Goal: Find specific page/section: Find specific page/section

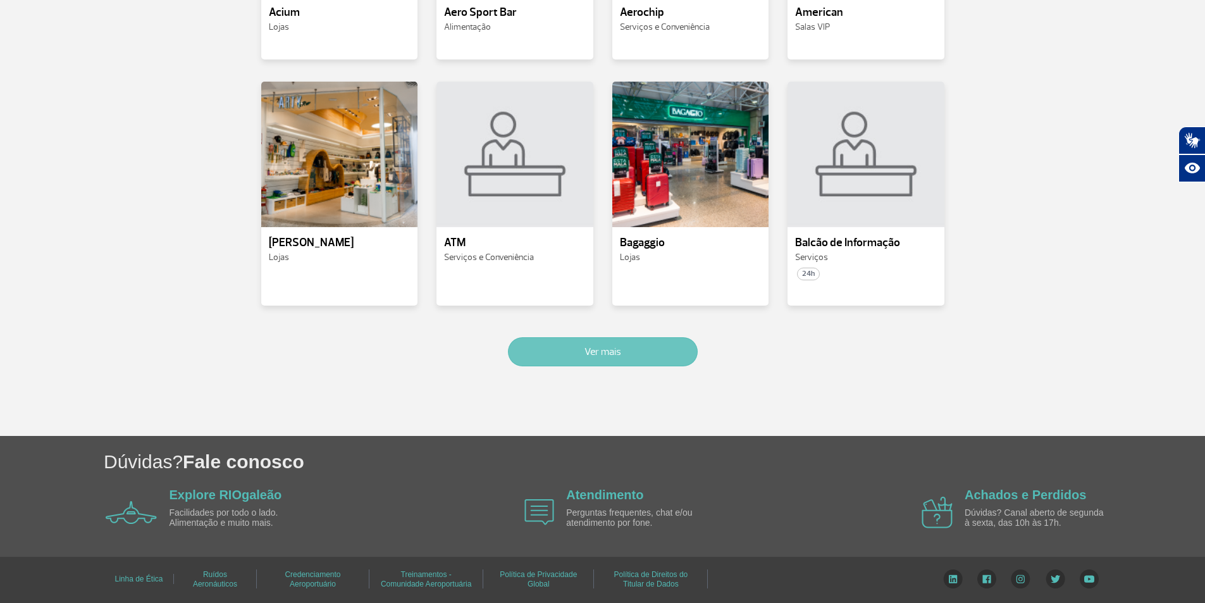
click at [602, 356] on button "Ver mais" at bounding box center [603, 351] width 190 height 29
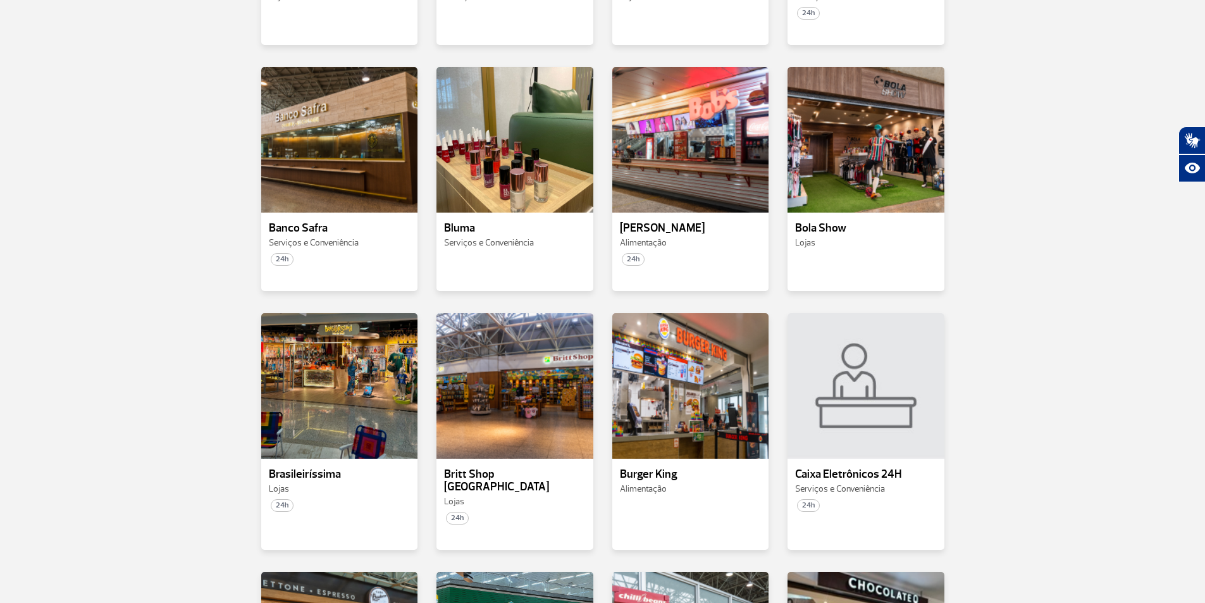
scroll to position [1325, 0]
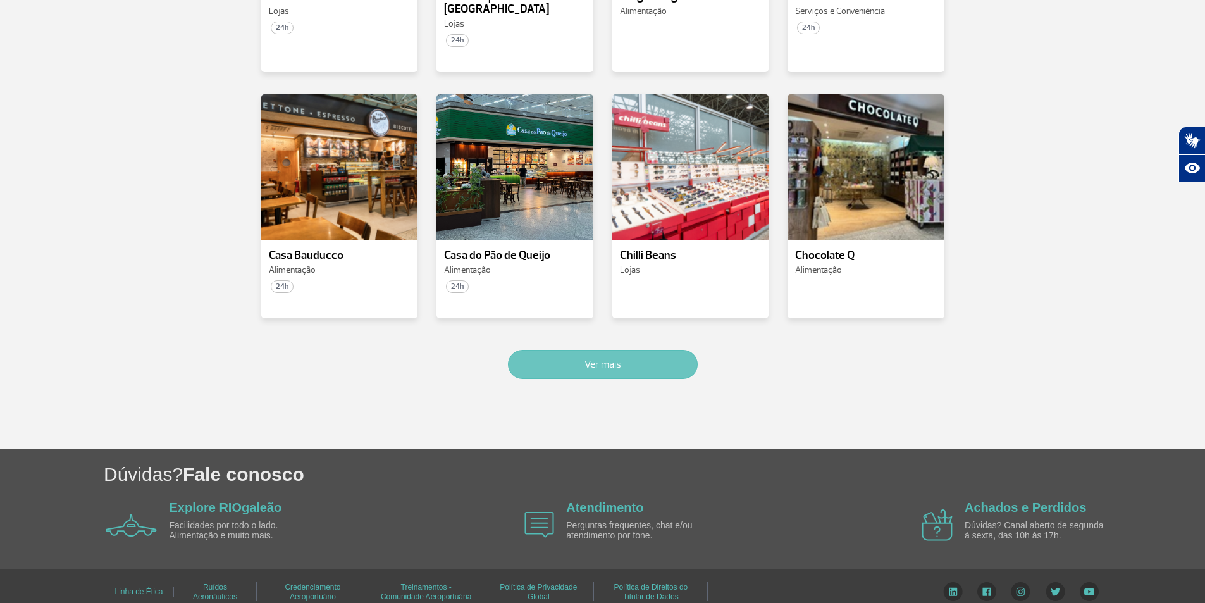
click at [609, 350] on button "Ver mais" at bounding box center [603, 364] width 190 height 29
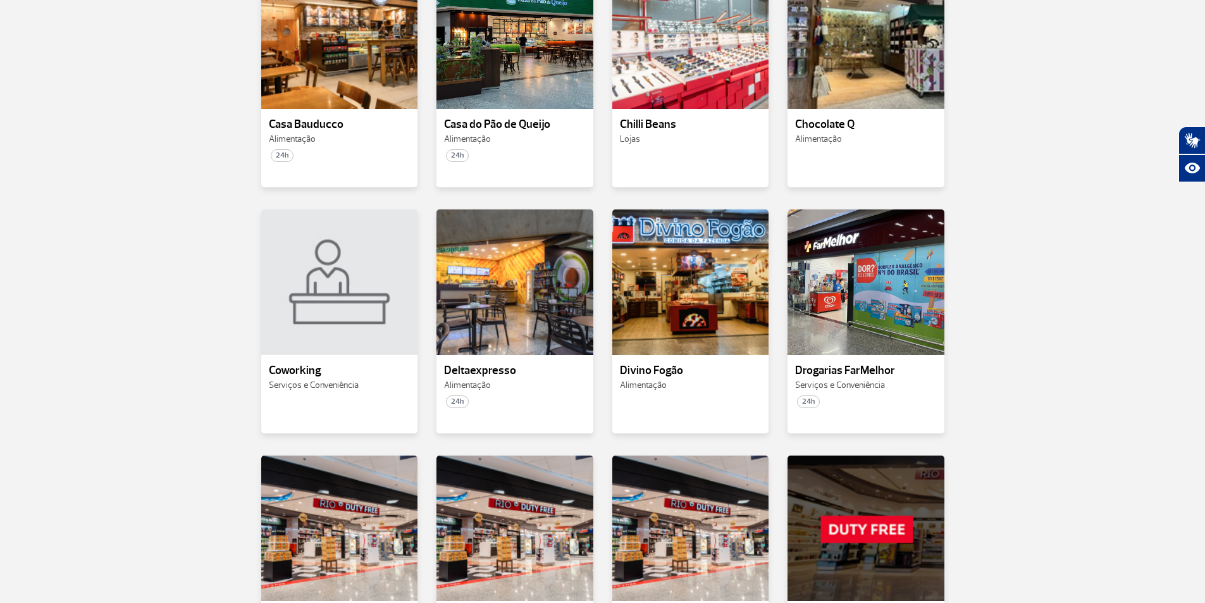
scroll to position [1380, 0]
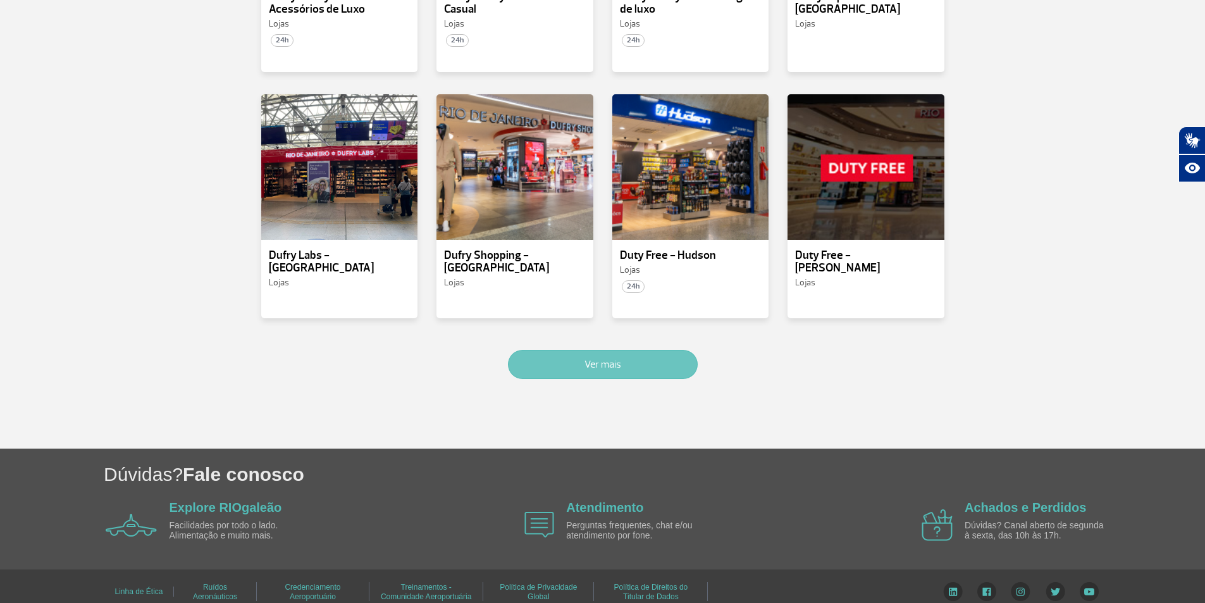
click at [567, 356] on button "Ver mais" at bounding box center [603, 364] width 190 height 29
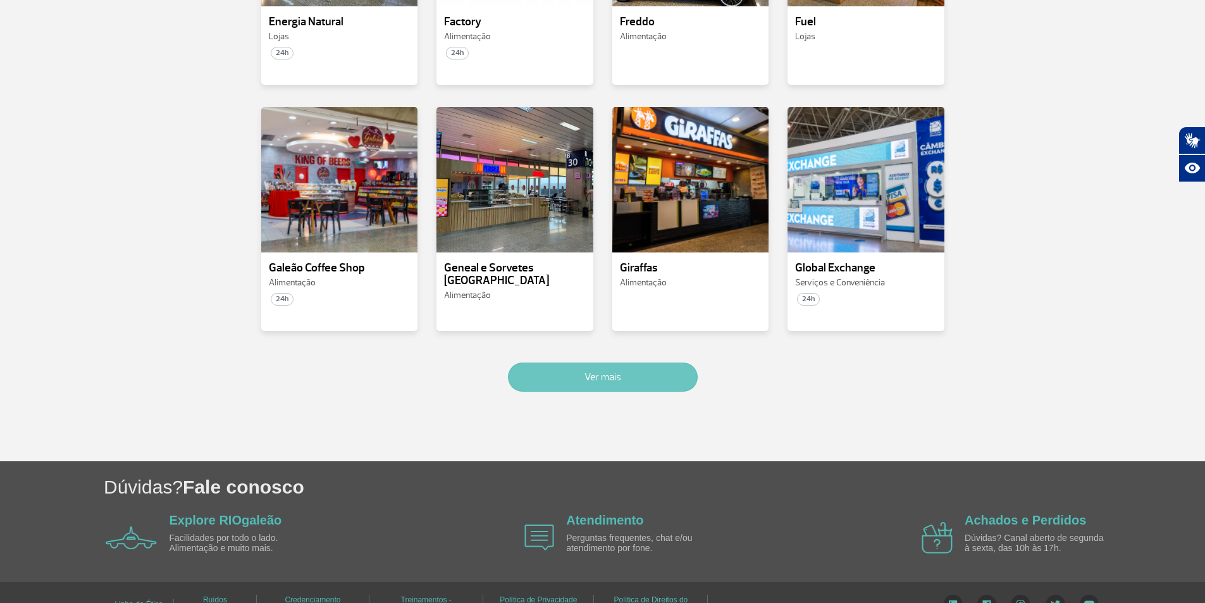
click at [647, 362] on button "Ver mais" at bounding box center [603, 376] width 190 height 29
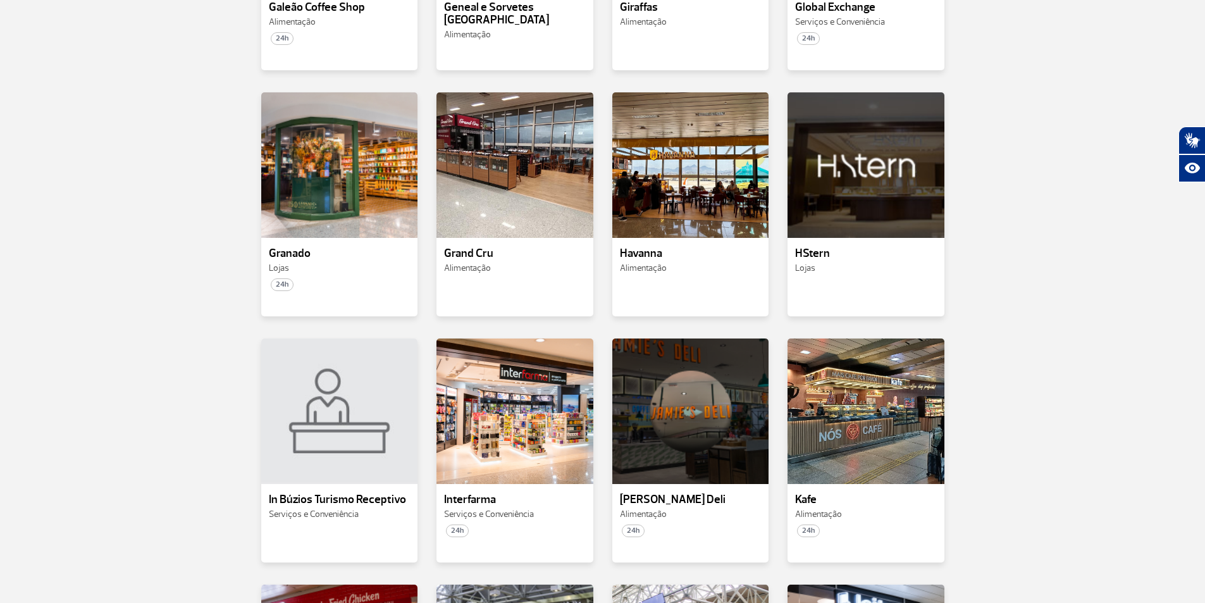
scroll to position [3552, 0]
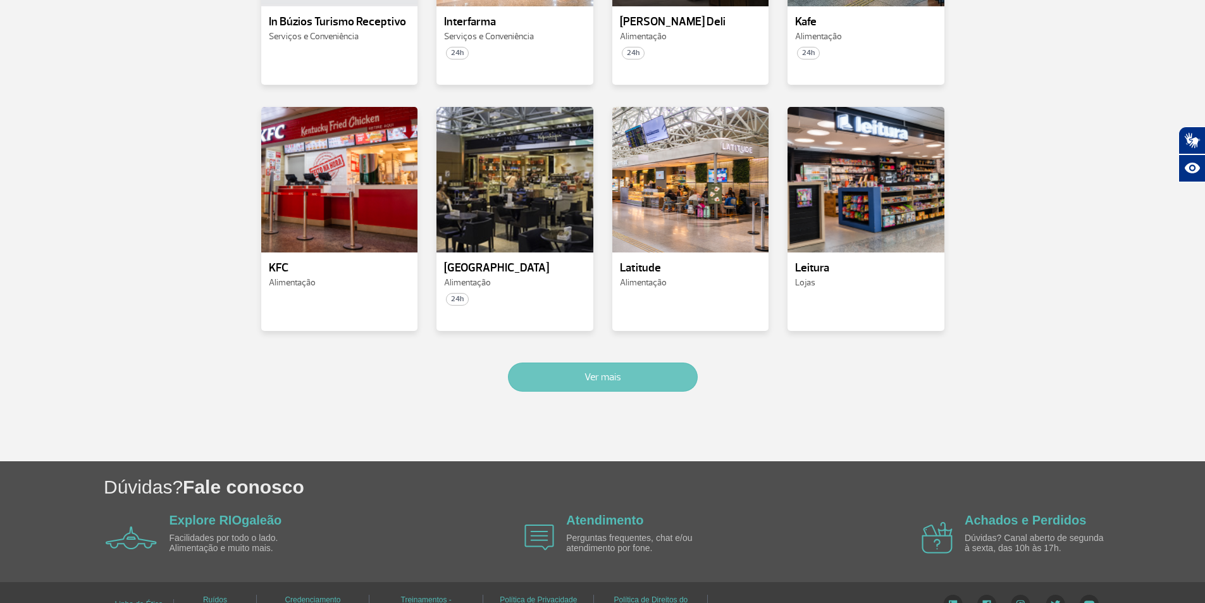
click at [565, 362] on button "Ver mais" at bounding box center [603, 376] width 190 height 29
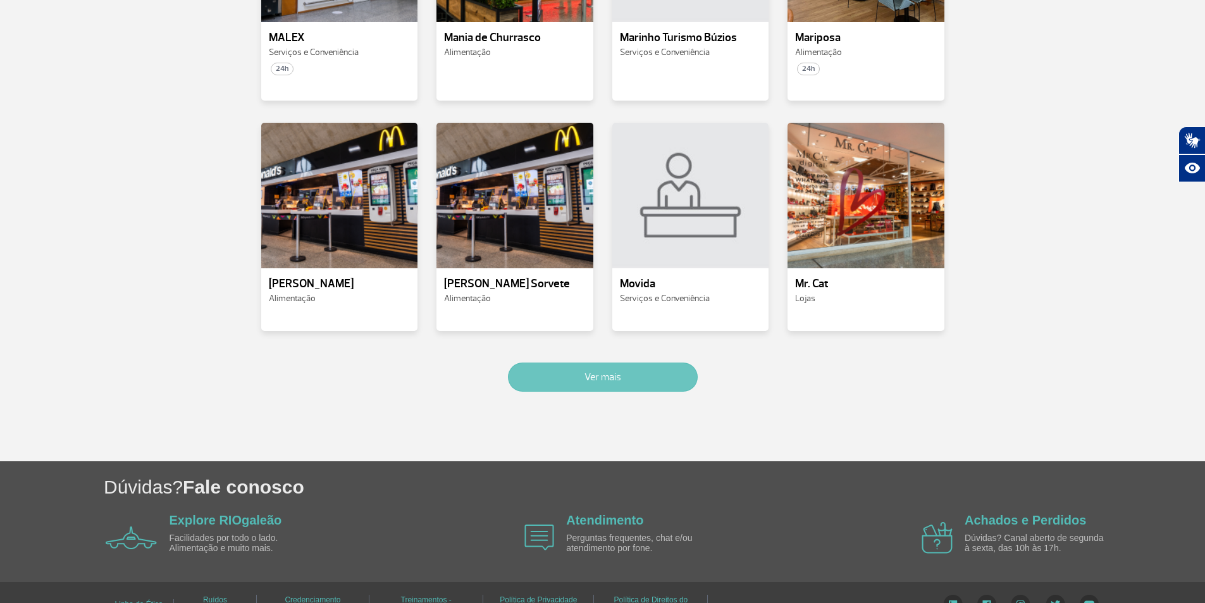
click at [626, 362] on button "Ver mais" at bounding box center [603, 376] width 190 height 29
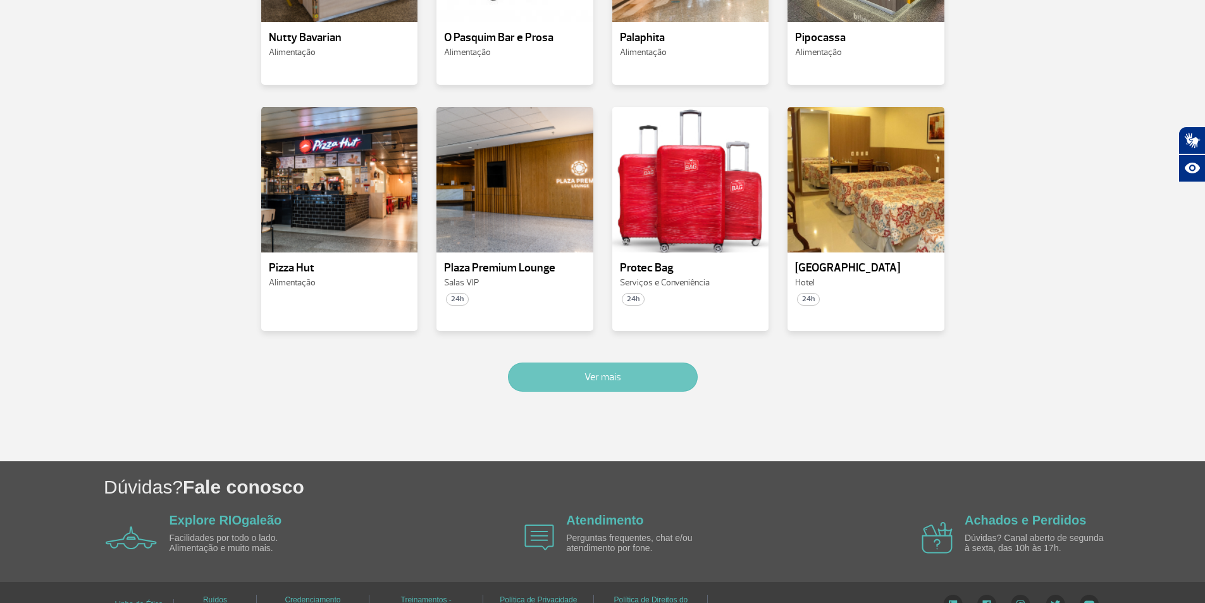
click at [626, 362] on button "Ver mais" at bounding box center [603, 376] width 190 height 29
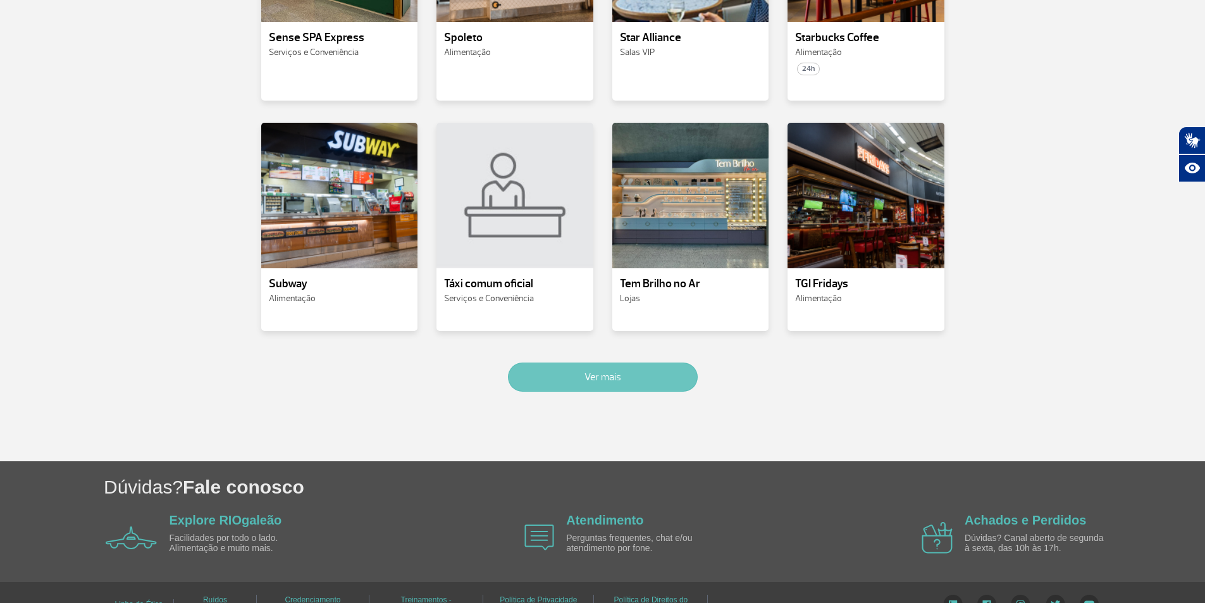
click at [626, 362] on button "Ver mais" at bounding box center [603, 376] width 190 height 29
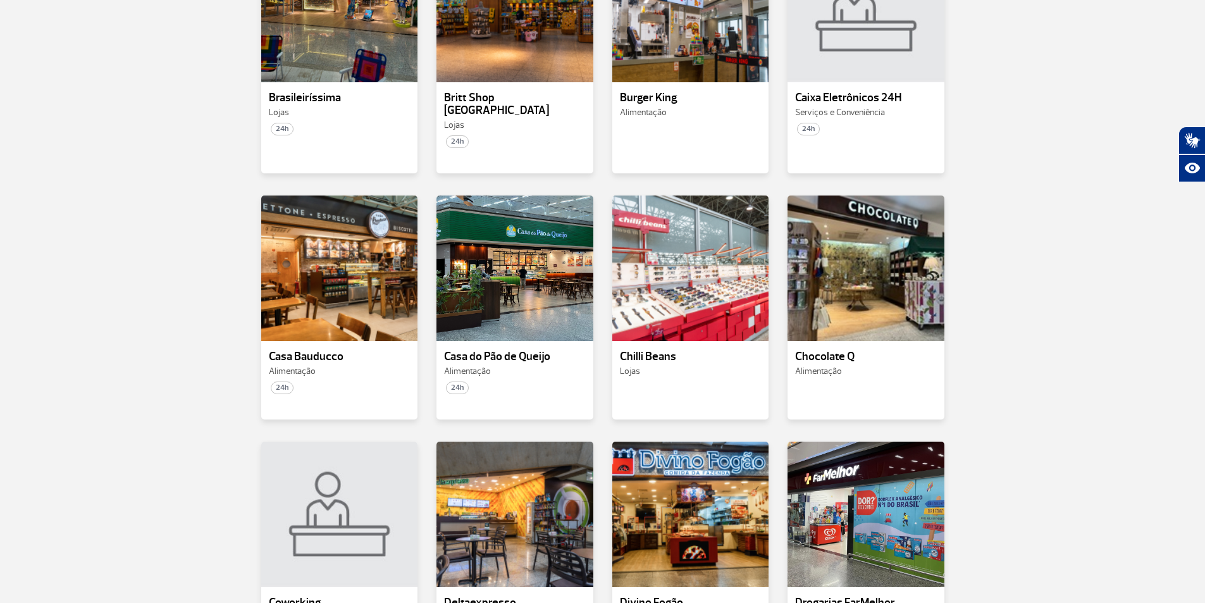
scroll to position [1185, 0]
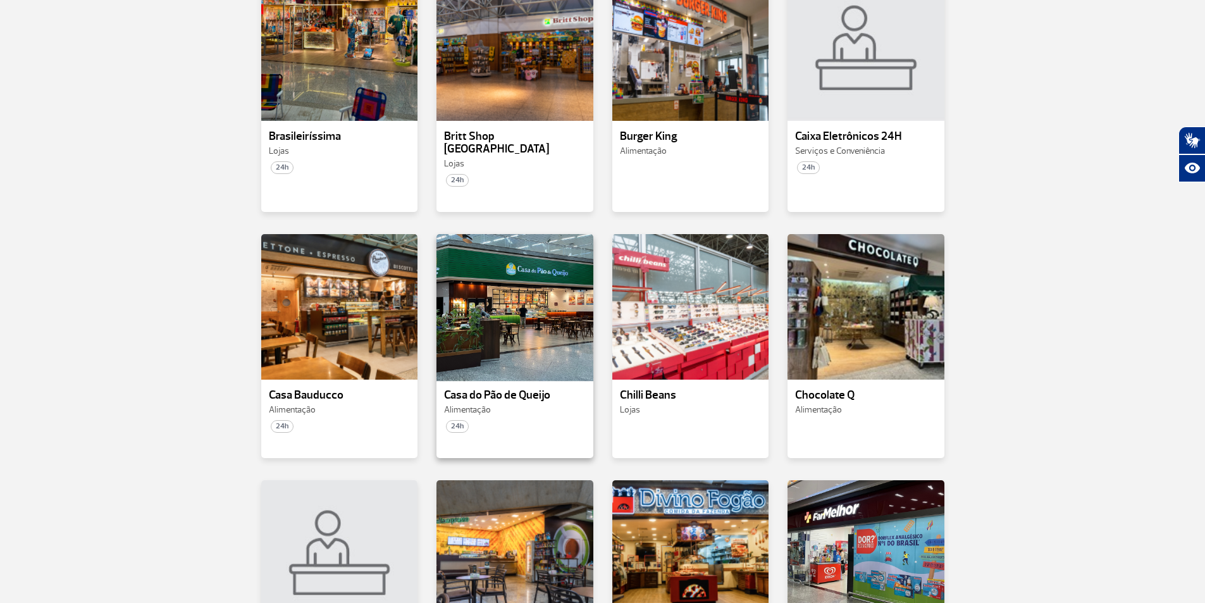
click at [453, 326] on div at bounding box center [514, 307] width 159 height 149
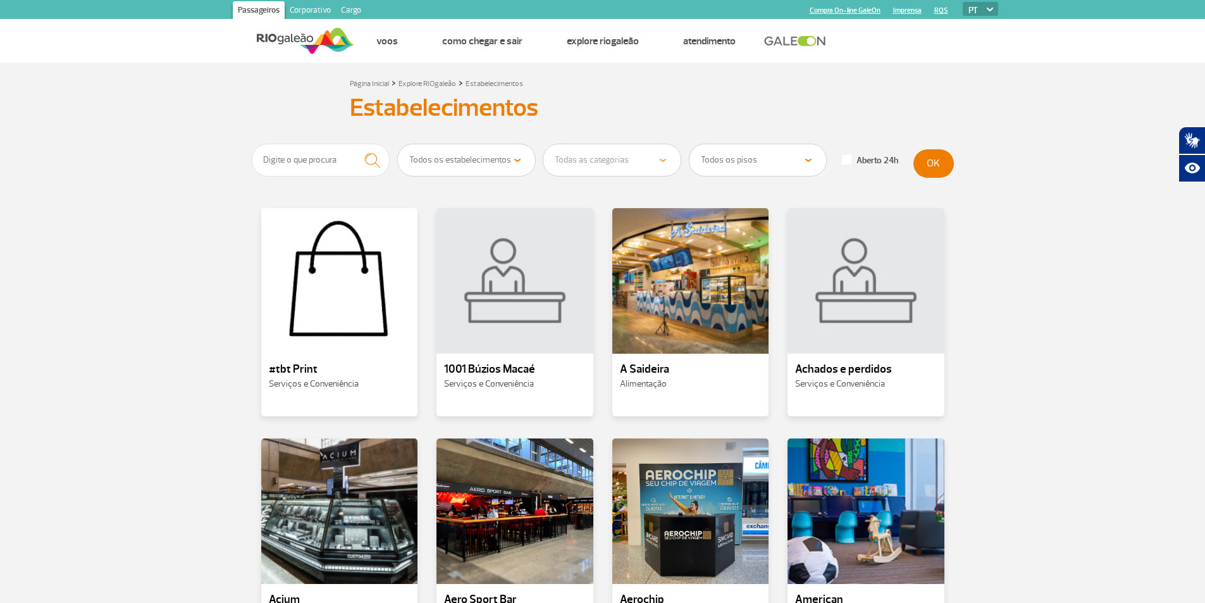
click at [503, 166] on select "Todos os estabelecimentos Alimentação Lojas Serviços e Conveniência Salas VIP H…" at bounding box center [466, 160] width 137 height 32
drag, startPoint x: 508, startPoint y: 156, endPoint x: 517, endPoint y: 157, distance: 8.9
click at [508, 156] on select "Todos os estabelecimentos Alimentação Lojas Serviços e Conveniência Salas VIP H…" at bounding box center [466, 160] width 137 height 32
click at [799, 147] on select "Todos os pisos Área Pública (antes do Raio-X) Desembarque Área Pública Desembar…" at bounding box center [757, 160] width 137 height 32
select select "84"
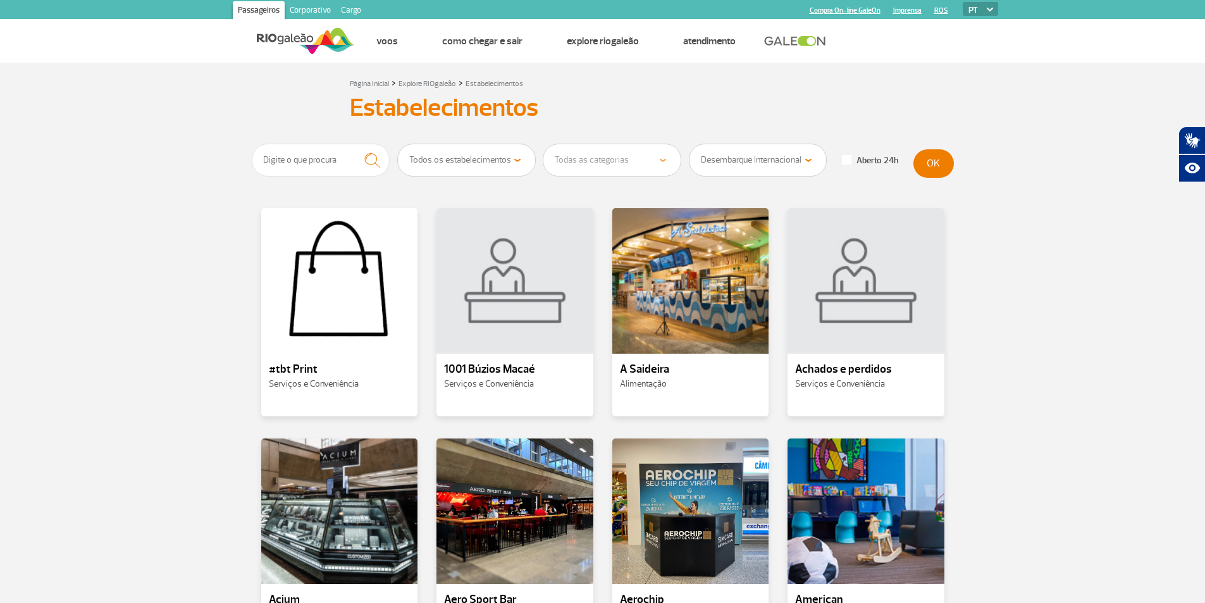
click at [689, 144] on select "Todos os pisos Área Pública (antes do Raio-X) Desembarque Área Pública Desembar…" at bounding box center [757, 160] width 137 height 32
click at [924, 156] on button "OK" at bounding box center [933, 163] width 40 height 28
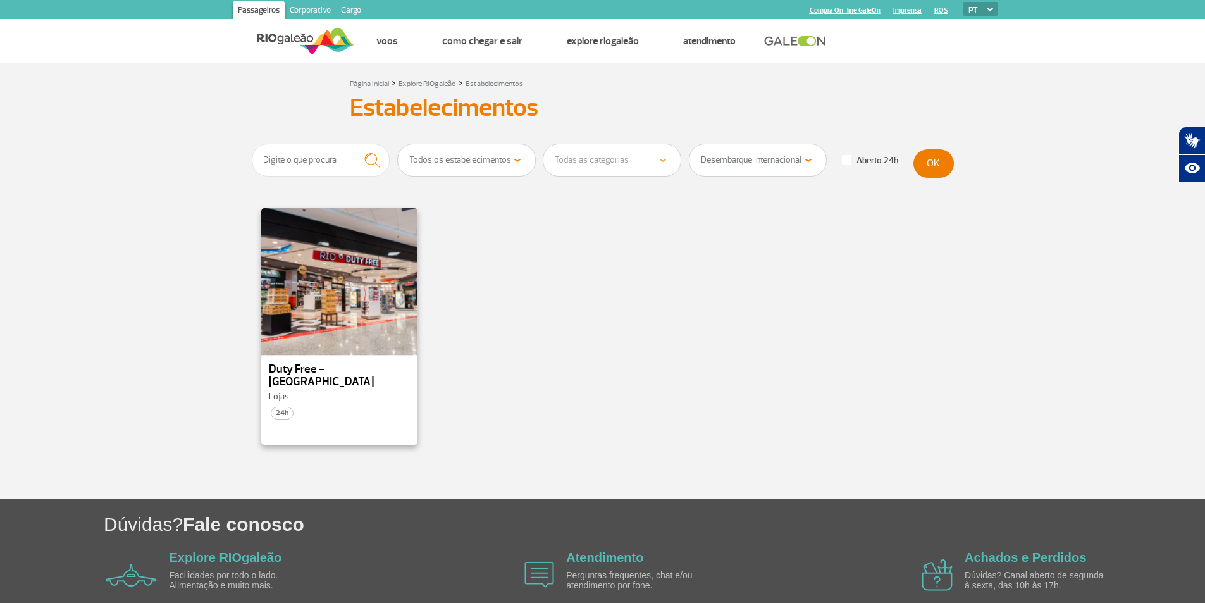
click at [367, 298] on div at bounding box center [338, 281] width 159 height 149
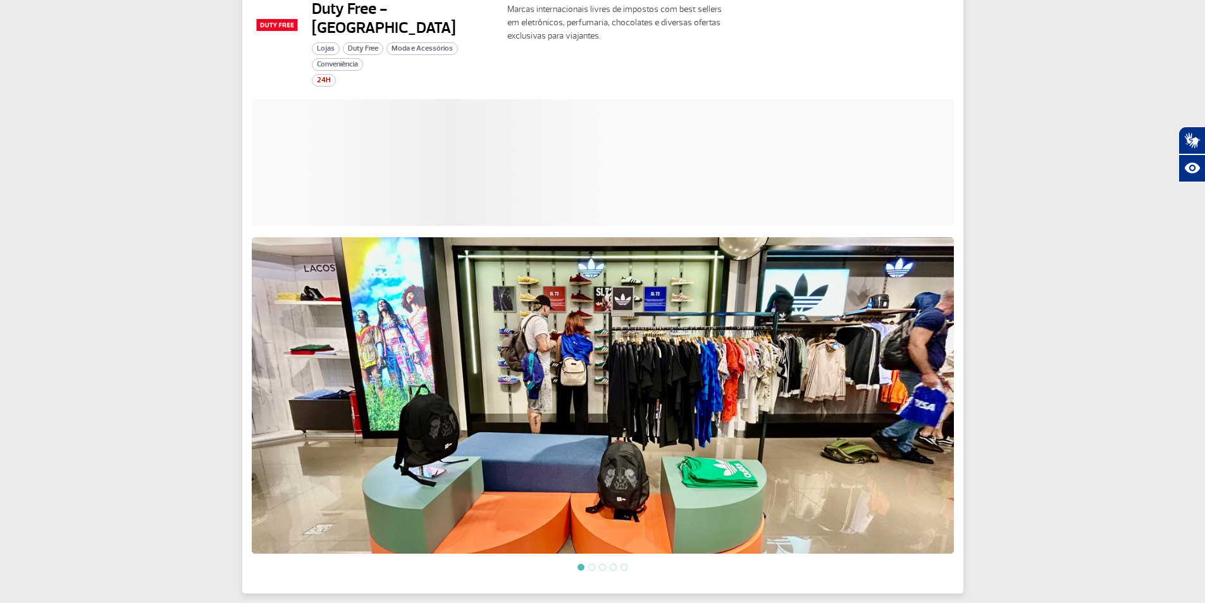
scroll to position [89, 0]
